Goal: Task Accomplishment & Management: Manage account settings

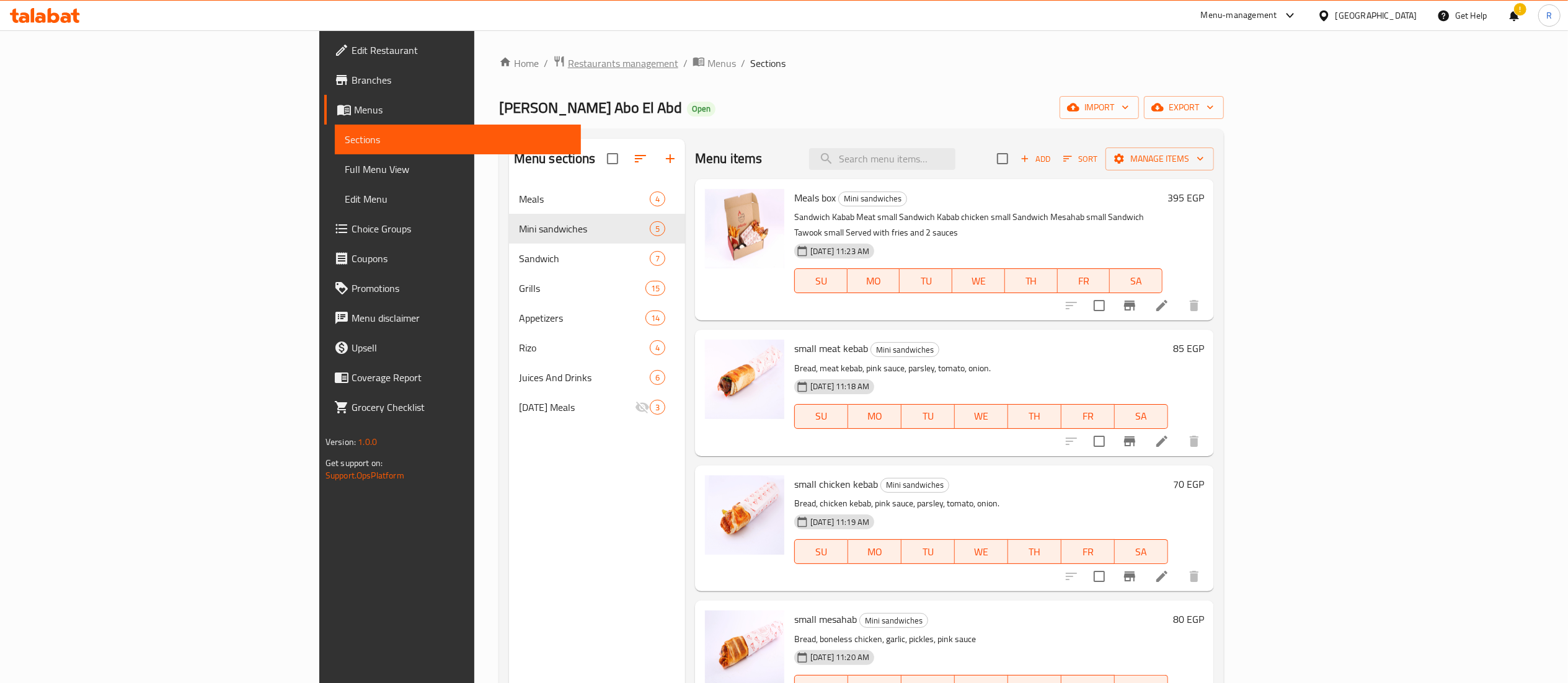
click at [568, 64] on span "Restaurants management" at bounding box center [622, 63] width 110 height 15
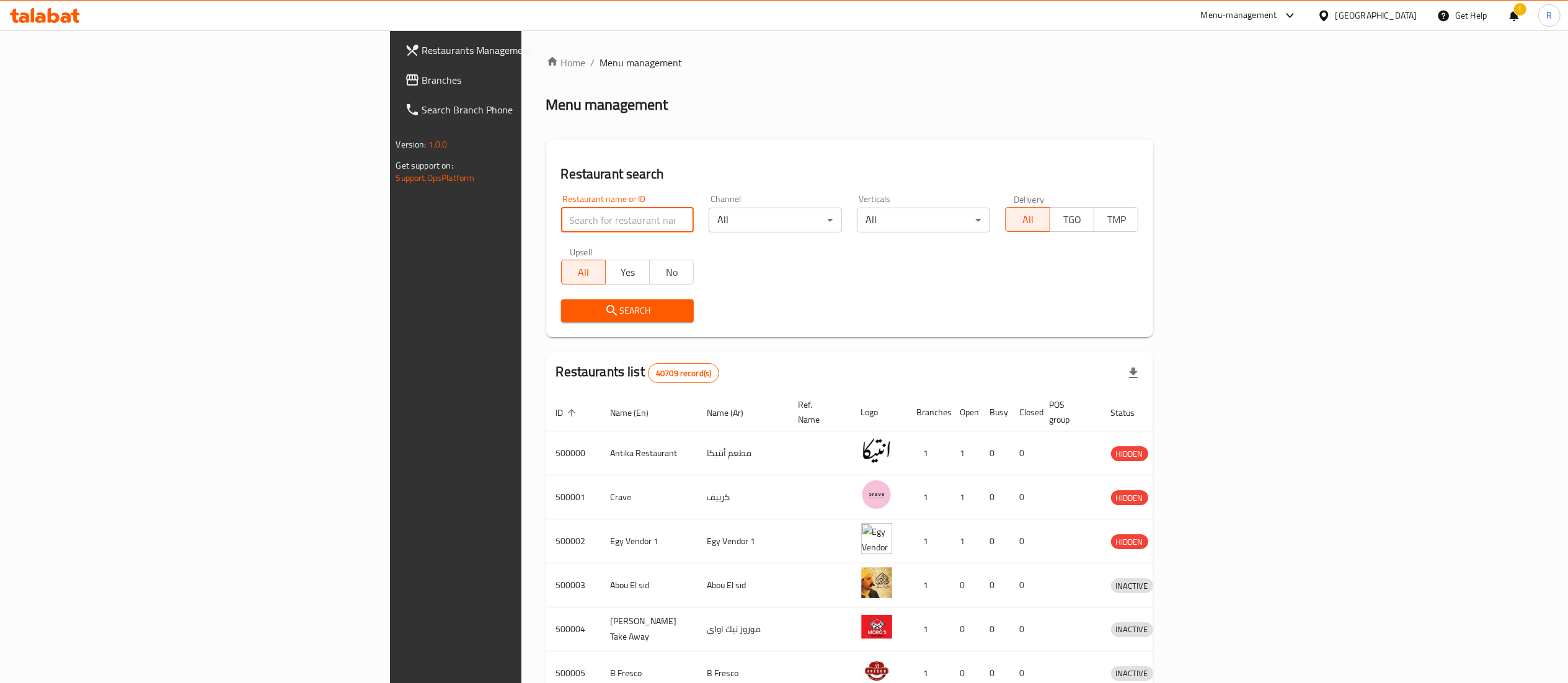
click at [561, 220] on input "search" at bounding box center [628, 220] width 134 height 24
type input "5 roosters"
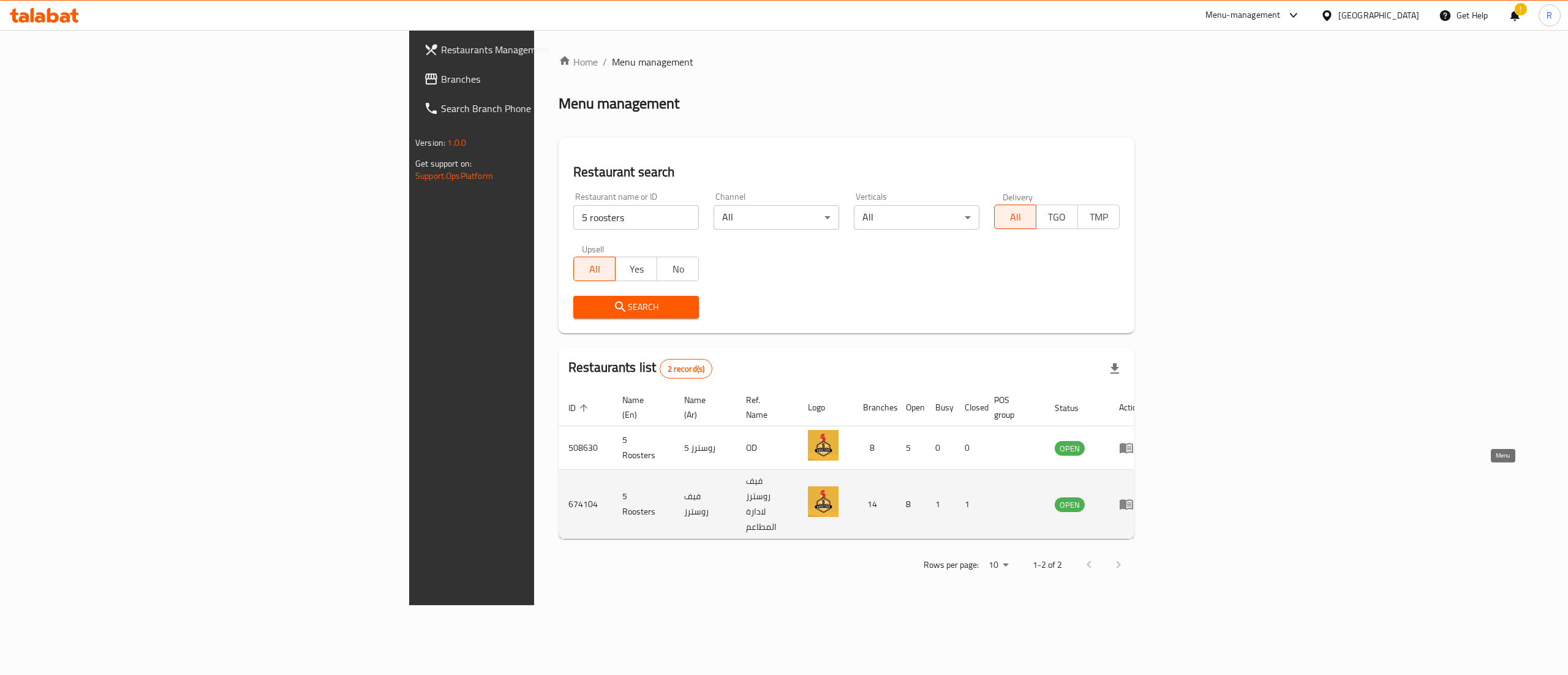
click at [1134, 497] on icon "enhanced table" at bounding box center [1127, 505] width 15 height 15
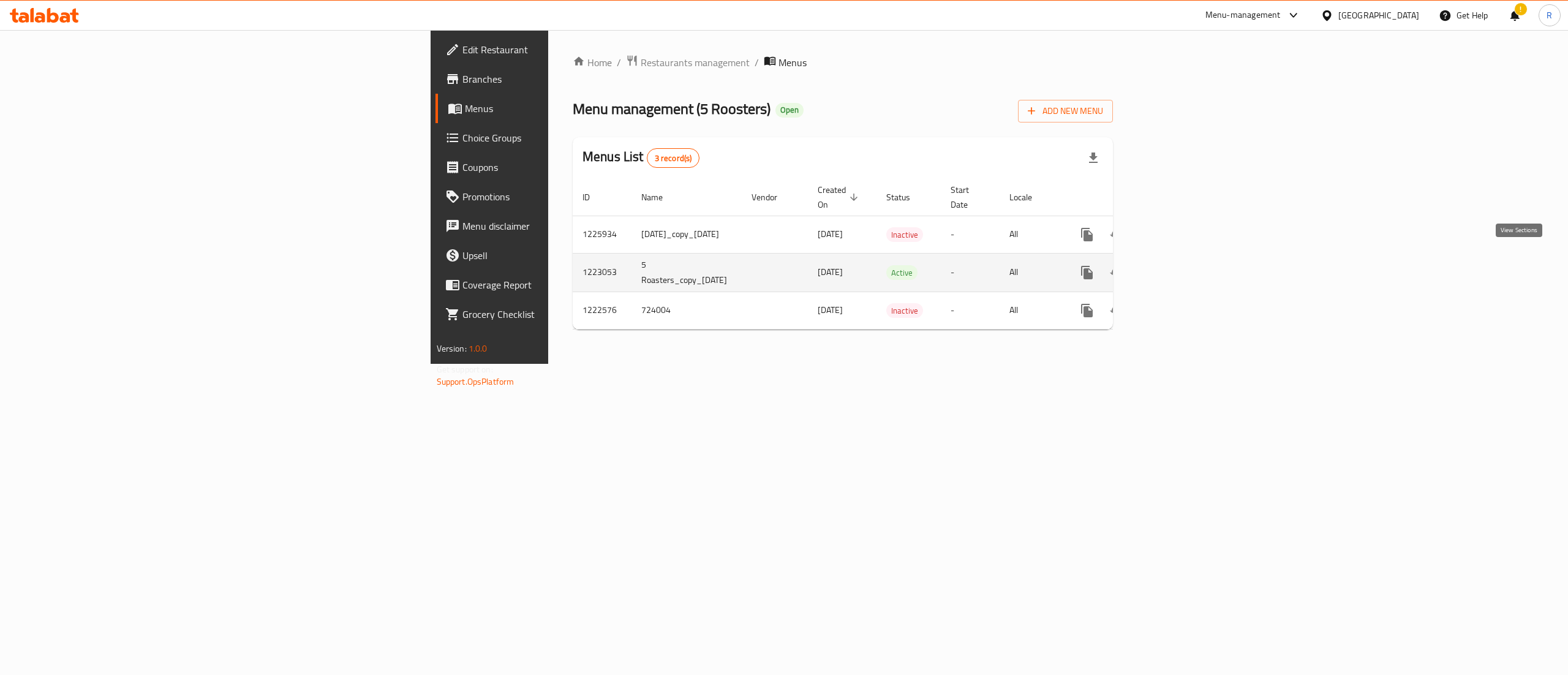
click at [1181, 267] on icon "enhanced table" at bounding box center [1175, 273] width 11 height 11
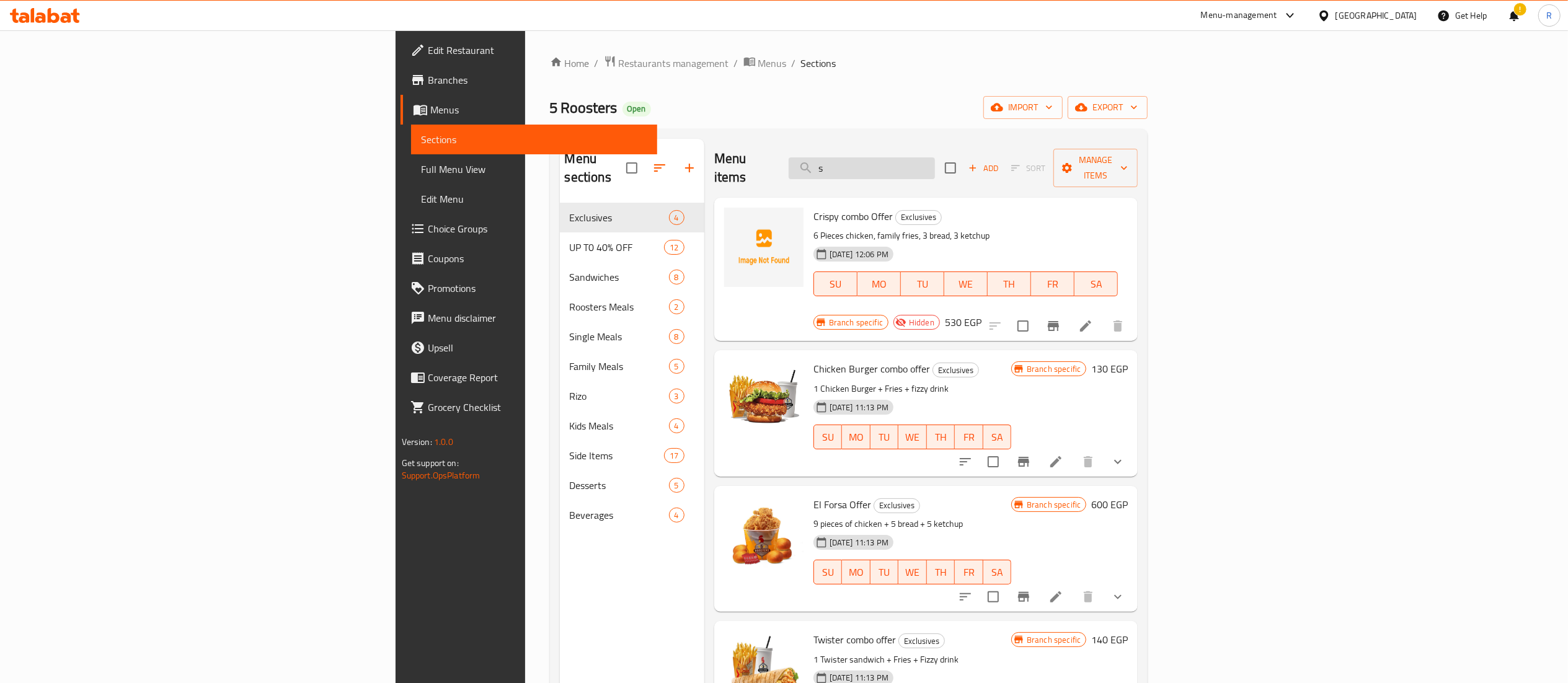
click at [935, 157] on input "s" at bounding box center [861, 168] width 146 height 22
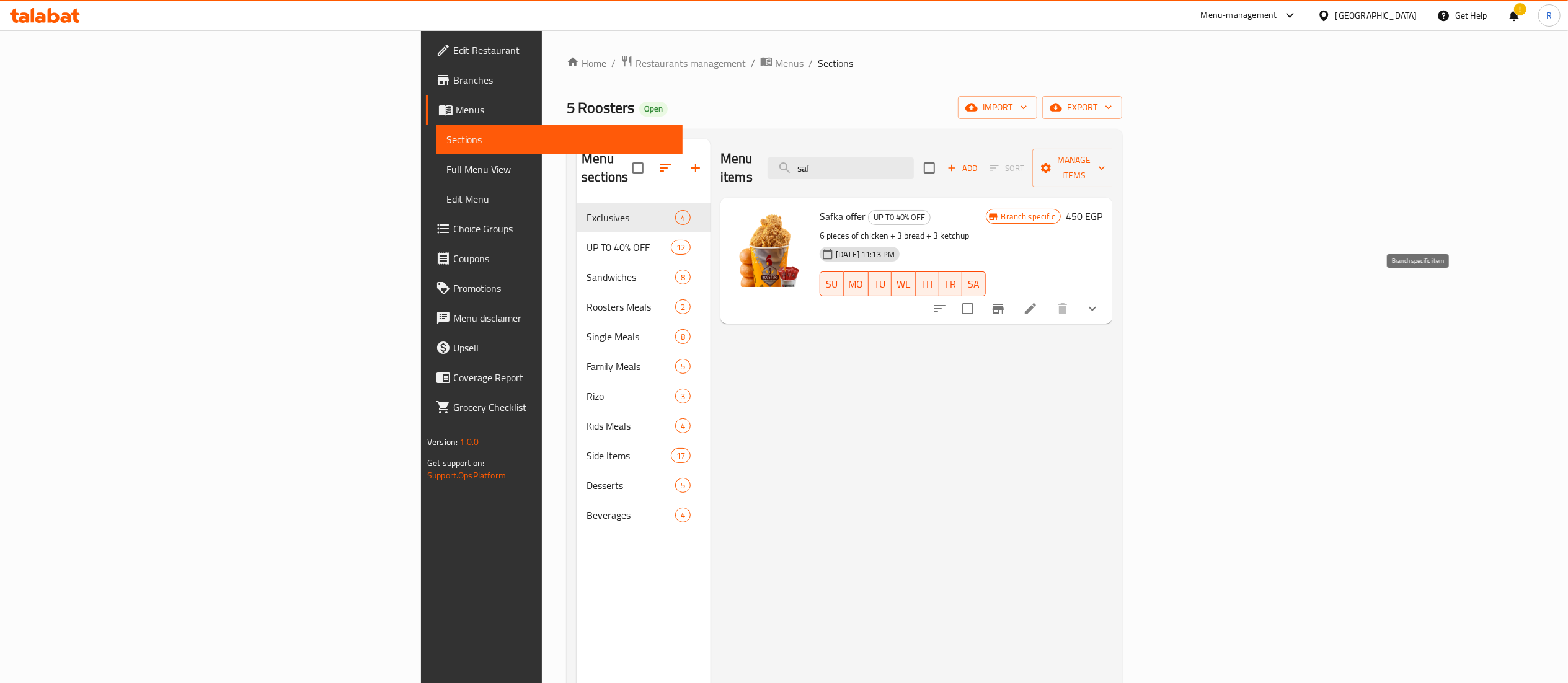
type input "saf"
click at [1006, 301] on icon "Branch-specific-item" at bounding box center [998, 309] width 15 height 15
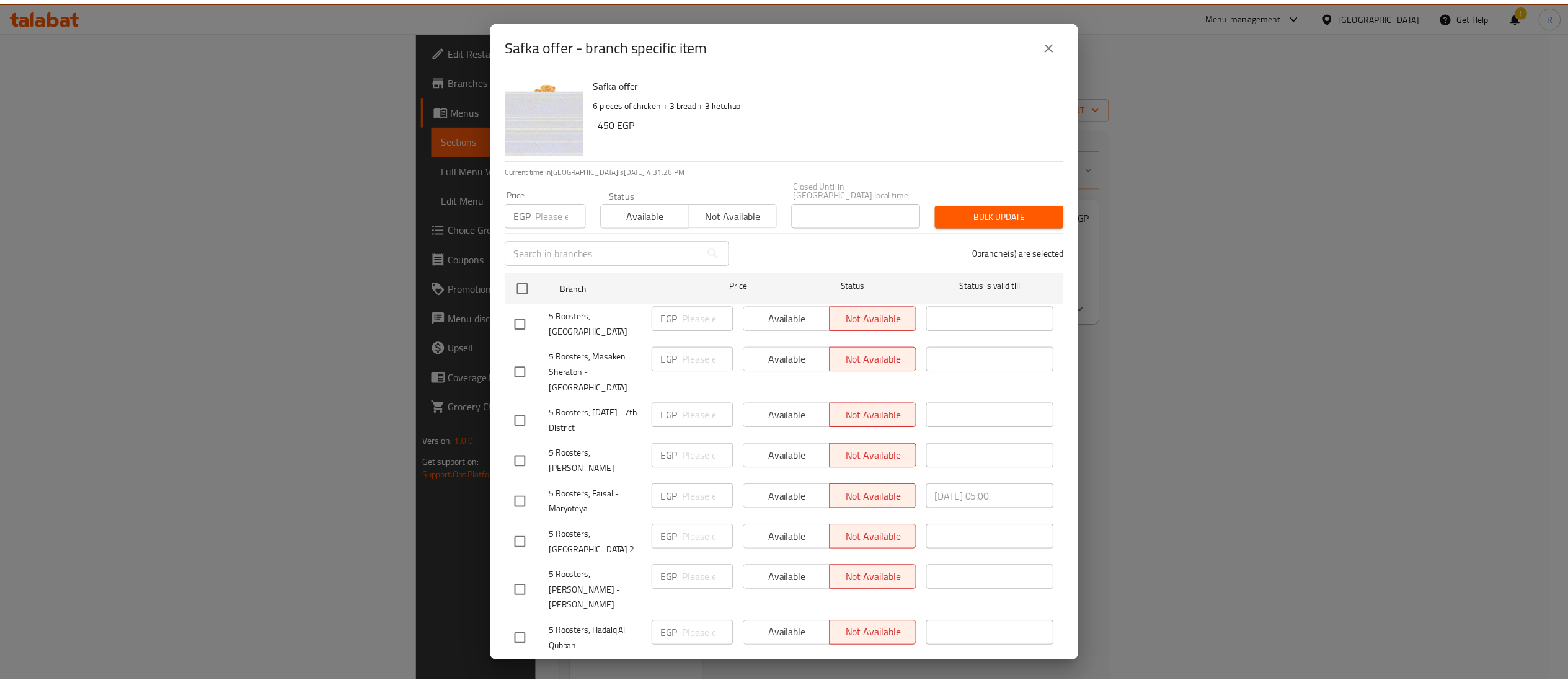
scroll to position [252, 0]
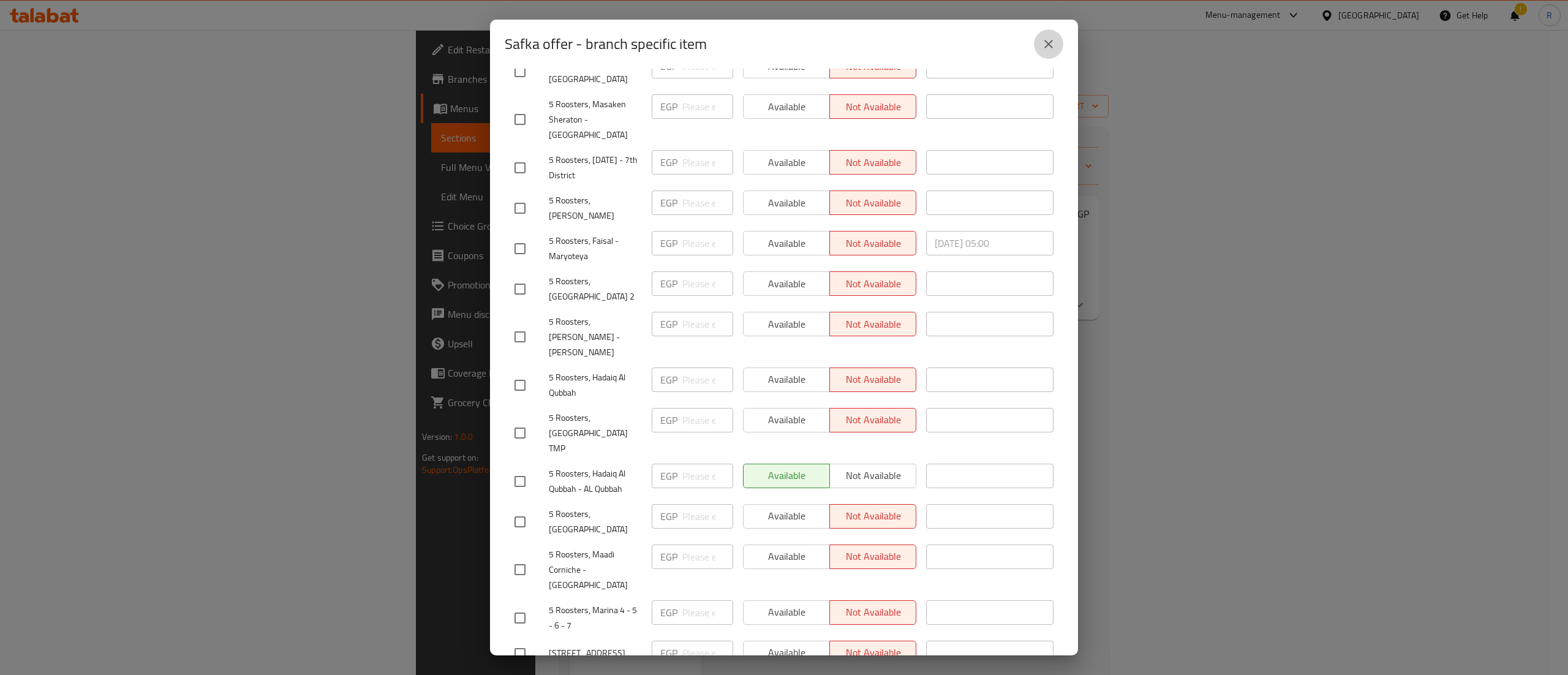
click at [1052, 43] on icon "close" at bounding box center [1049, 45] width 15 height 15
